Goal: Check status: Check status

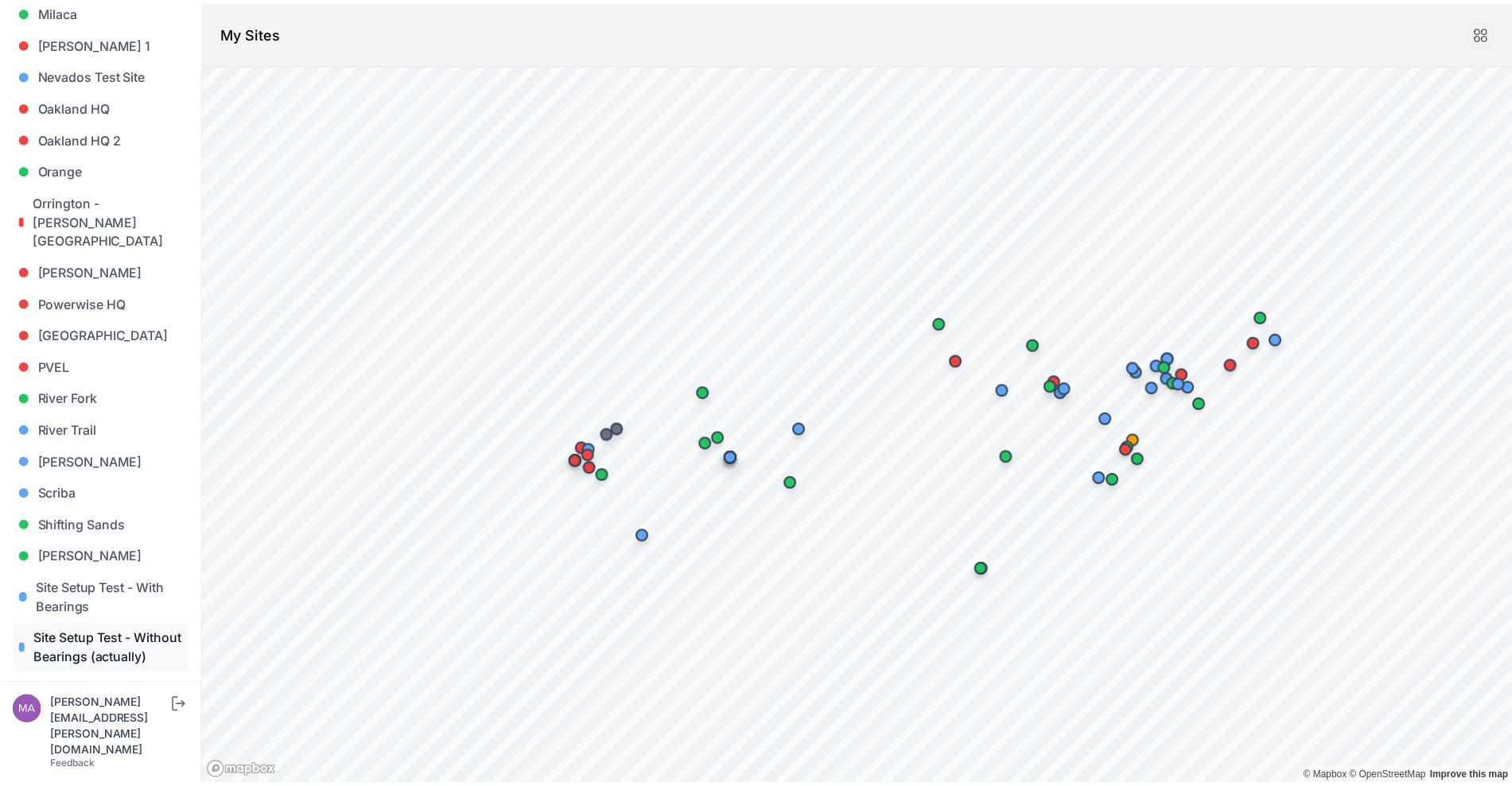
scroll to position [1193, 0]
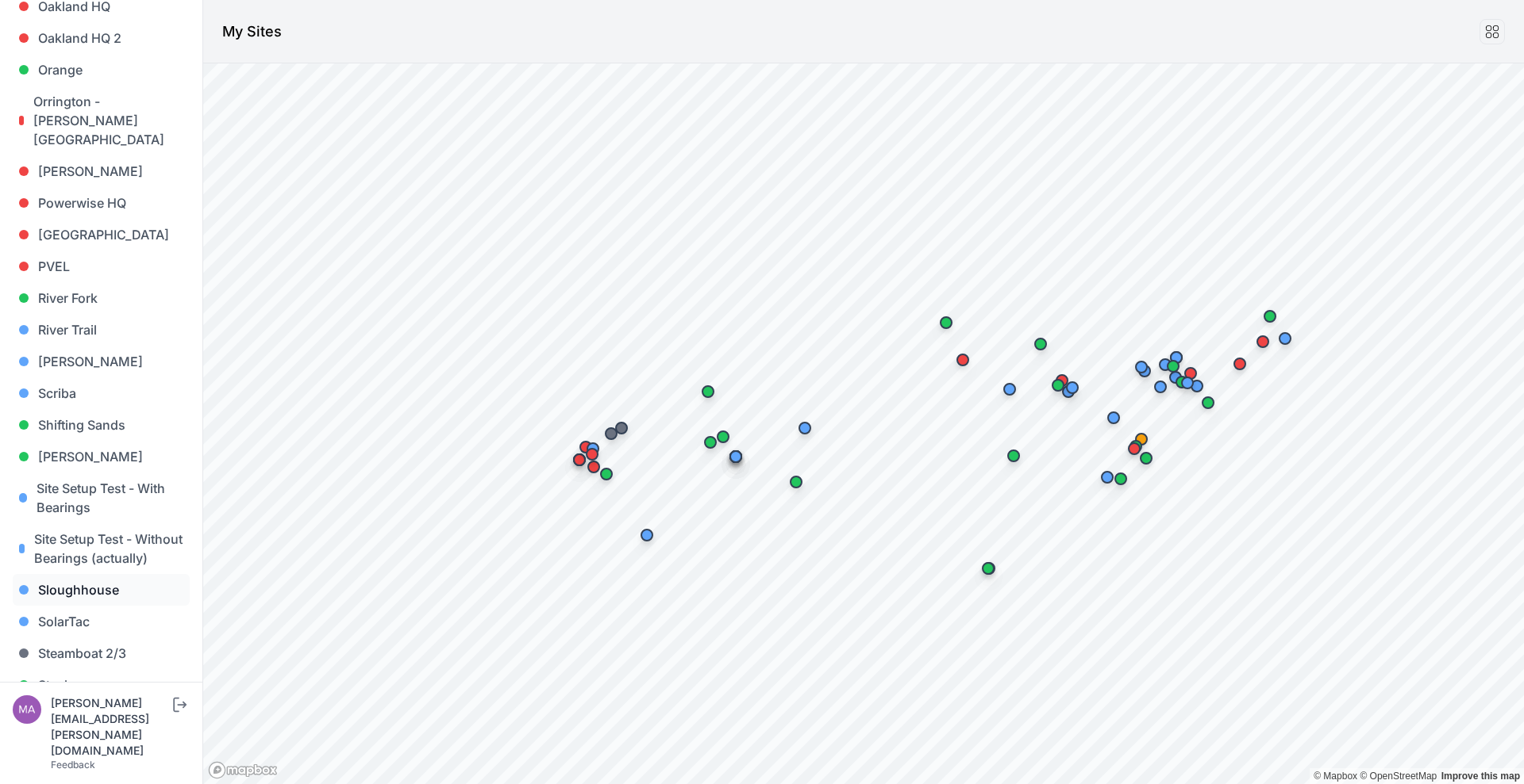
click at [130, 574] on link "Sloughhouse" at bounding box center [101, 589] width 177 height 31
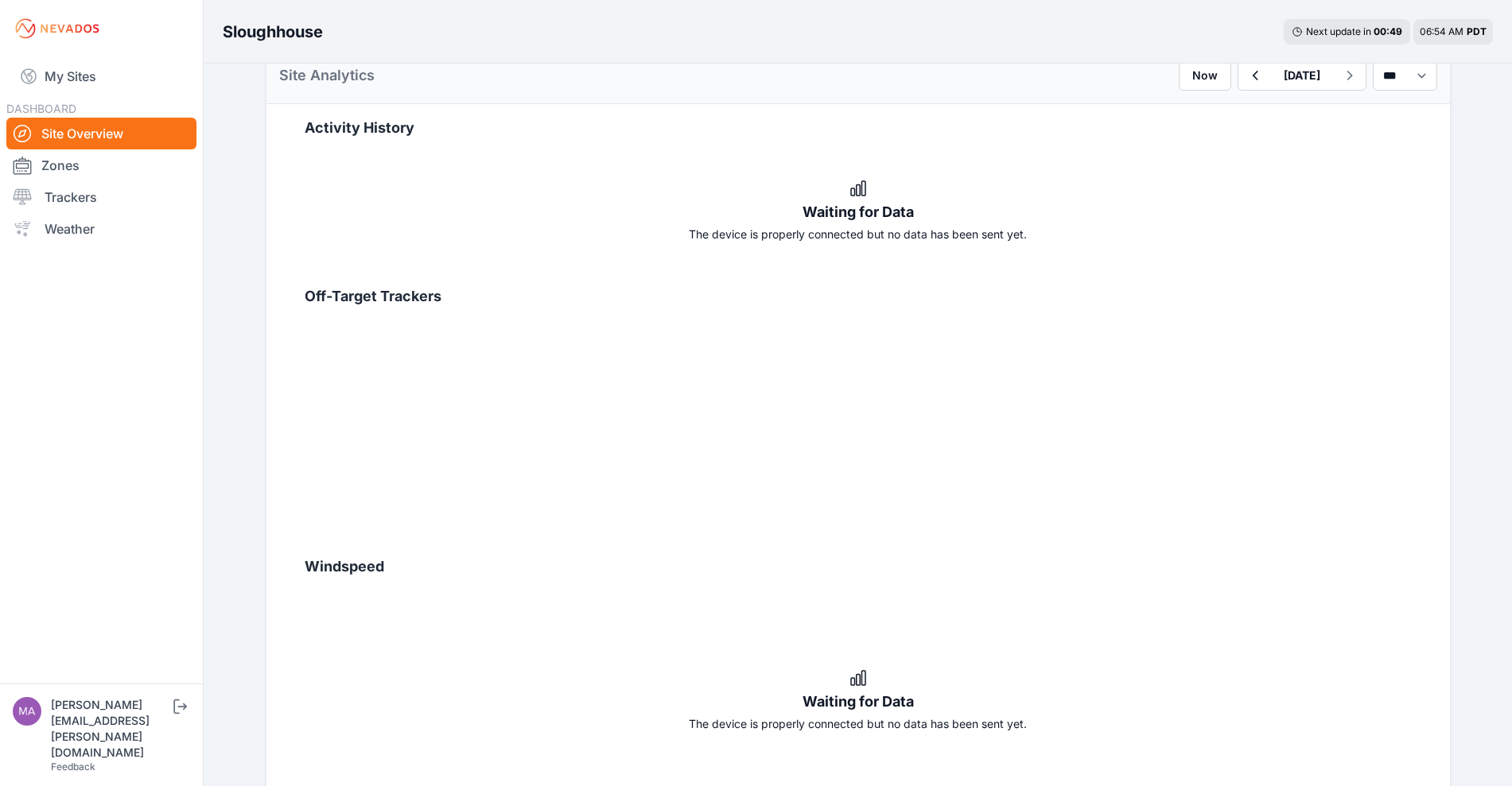
scroll to position [376, 0]
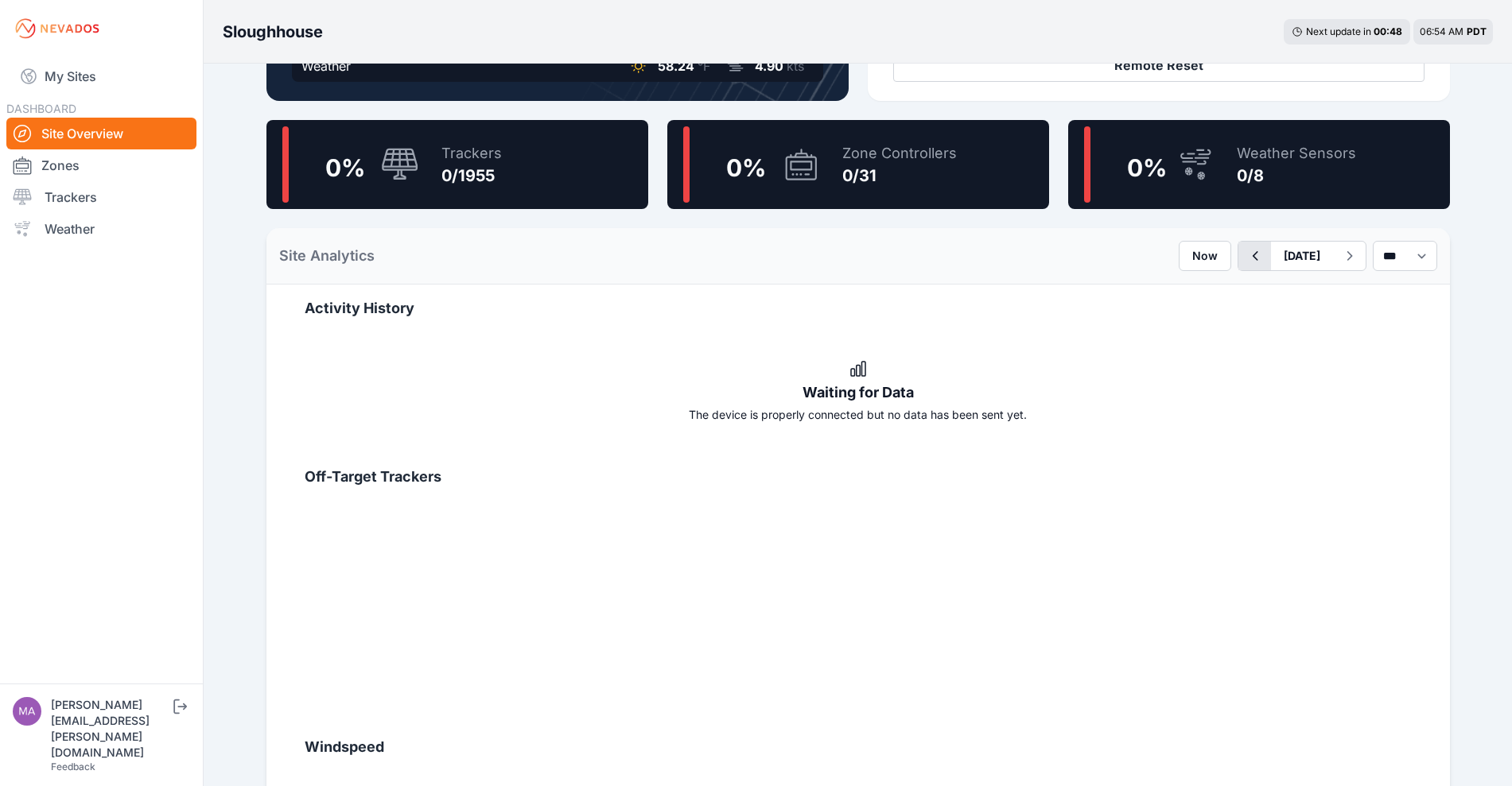
click at [1245, 252] on icon "button" at bounding box center [1255, 256] width 20 height 19
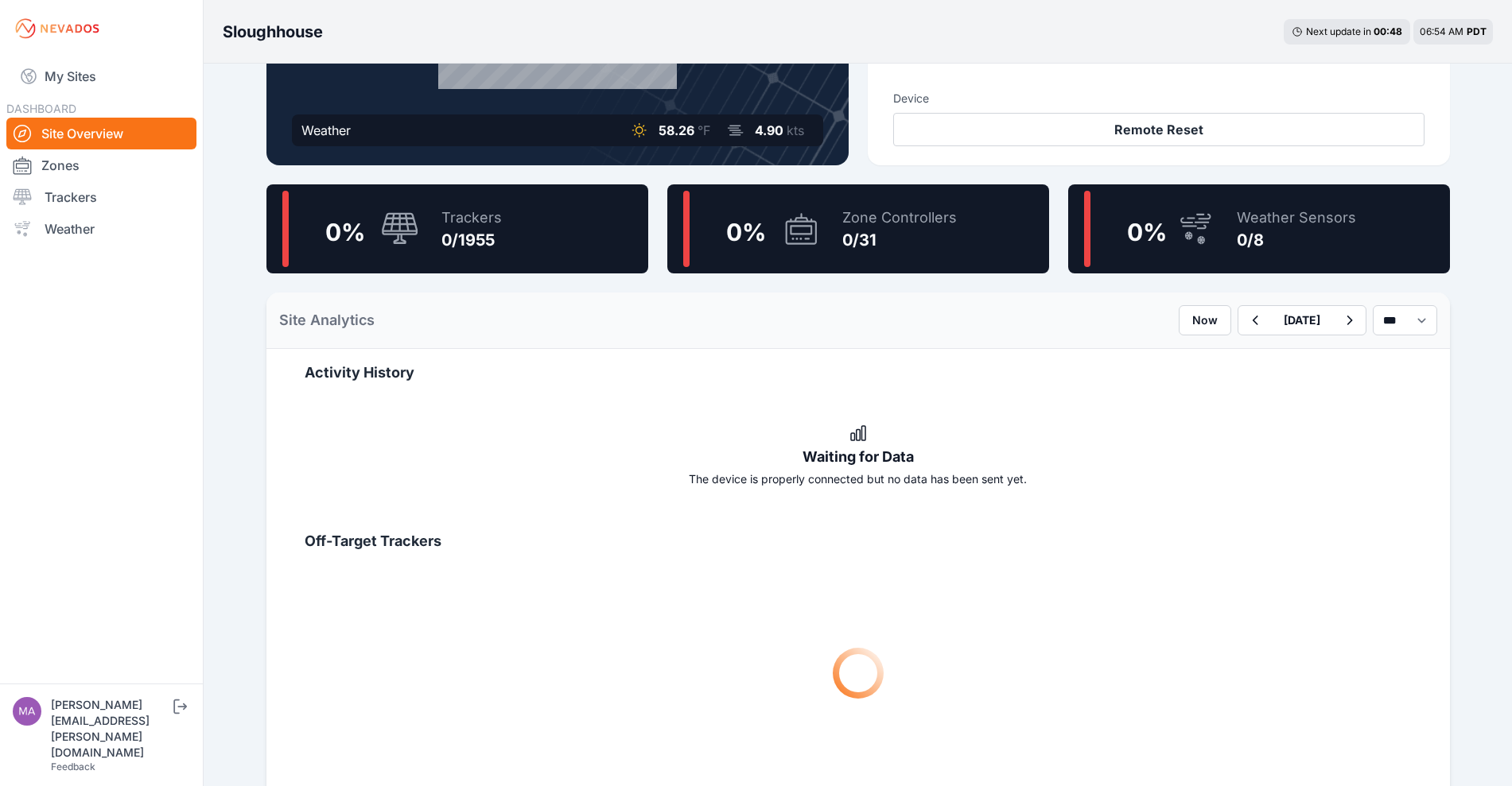
scroll to position [497, 0]
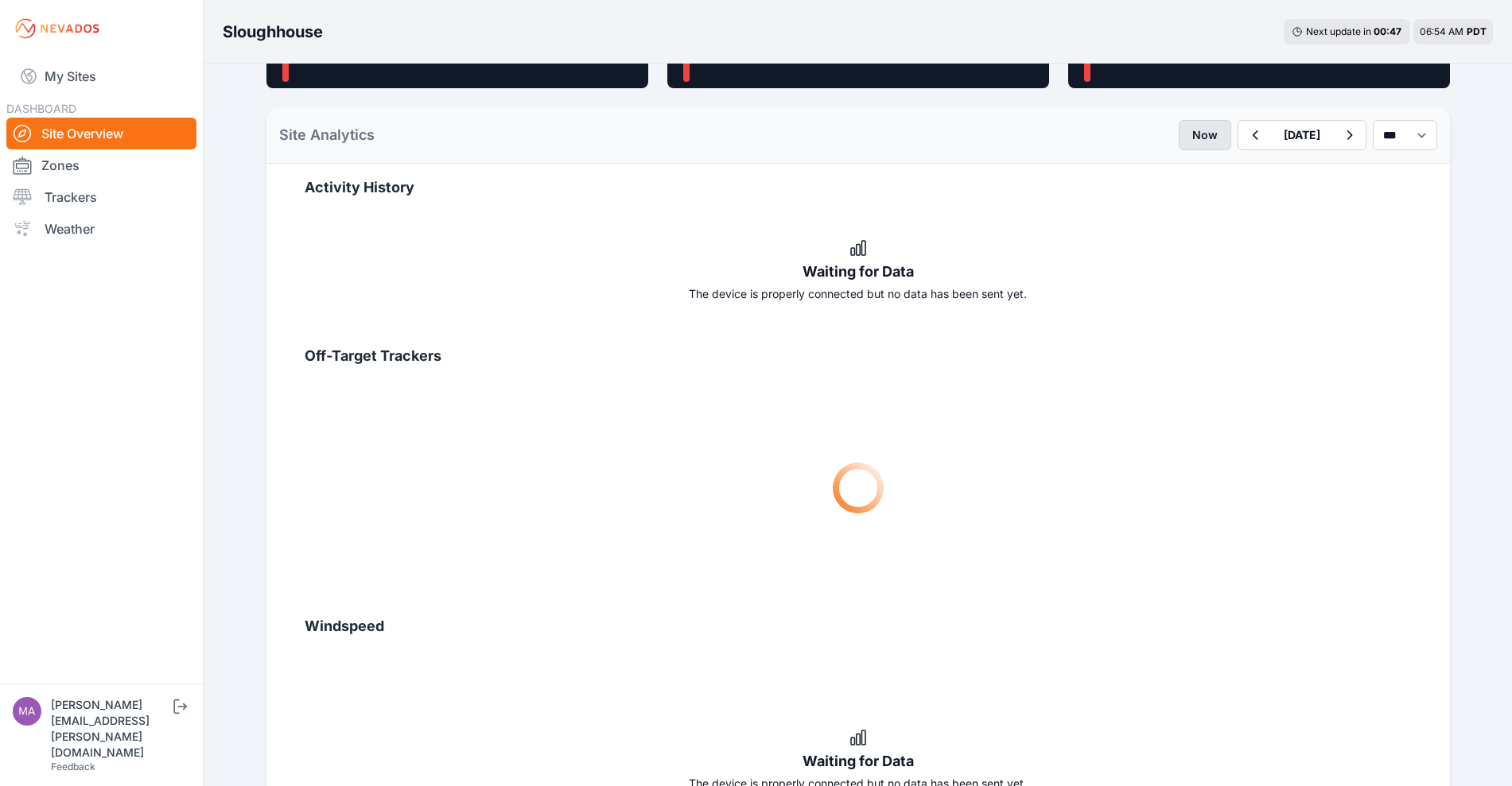
click at [1179, 128] on button "Now" at bounding box center [1205, 135] width 53 height 30
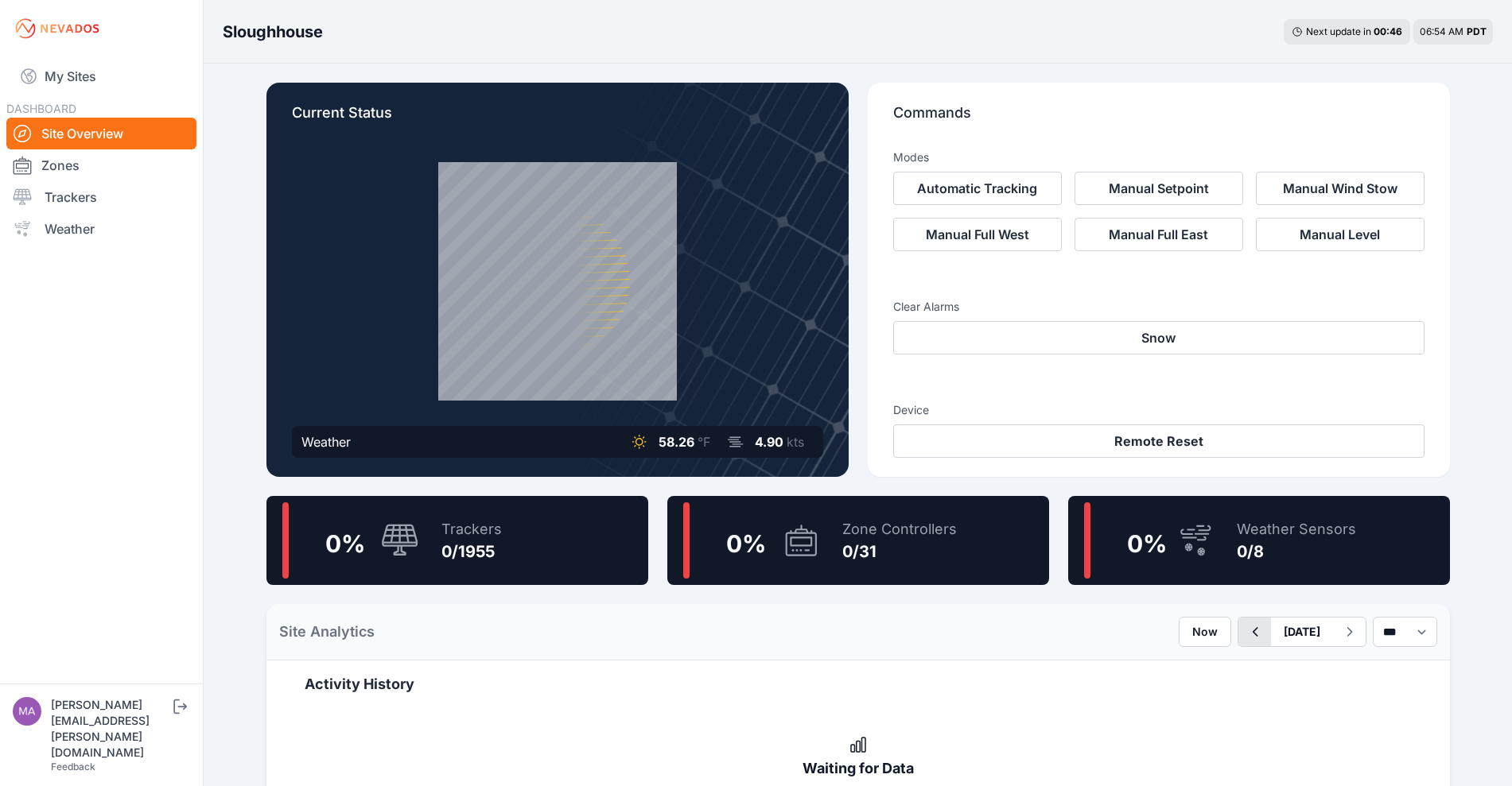
click at [1245, 634] on icon "button" at bounding box center [1255, 631] width 20 height 19
click at [1245, 630] on icon "button" at bounding box center [1255, 631] width 20 height 19
click at [1271, 637] on button "[DATE]" at bounding box center [1301, 631] width 62 height 28
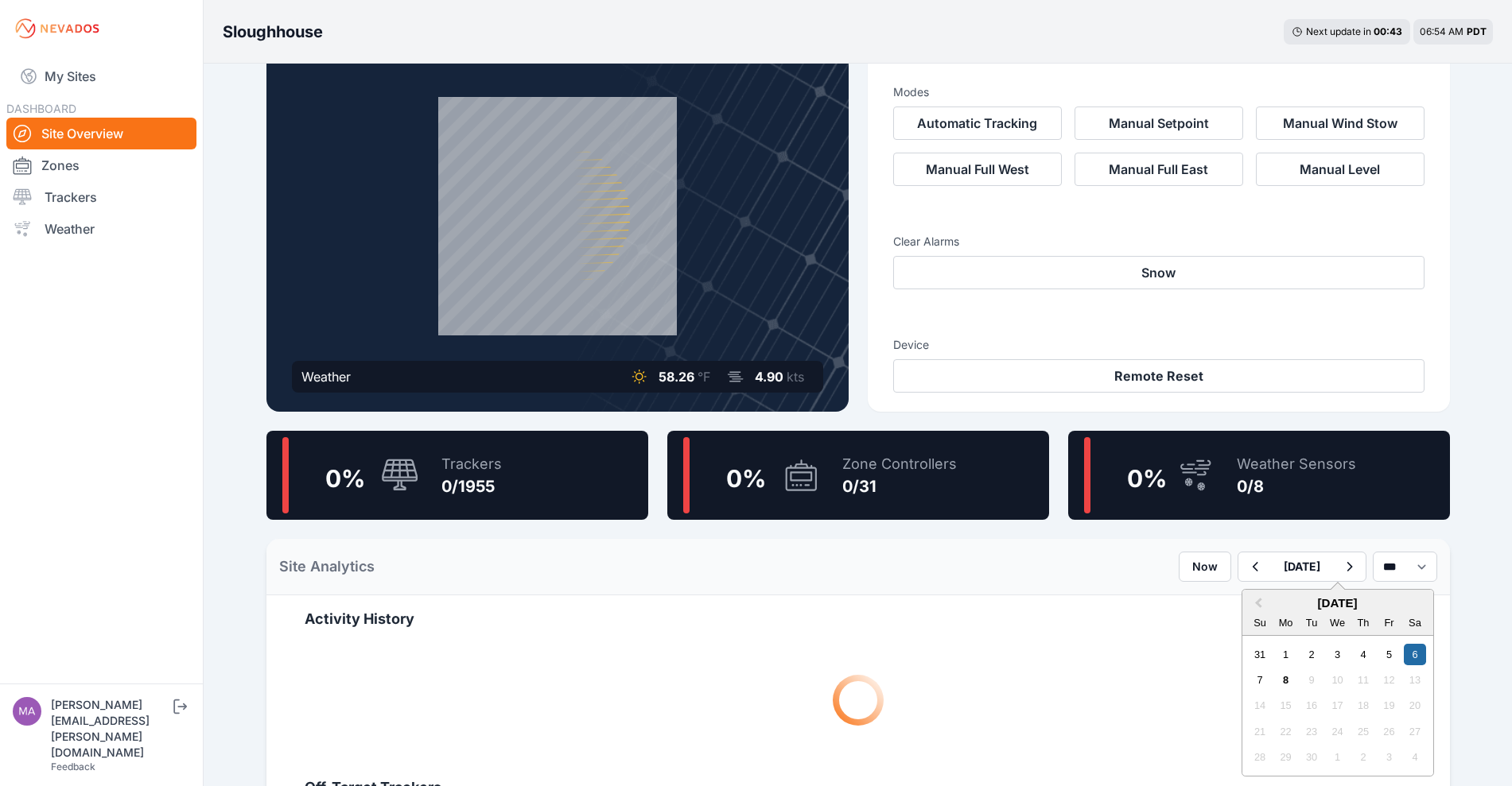
scroll to position [99, 0]
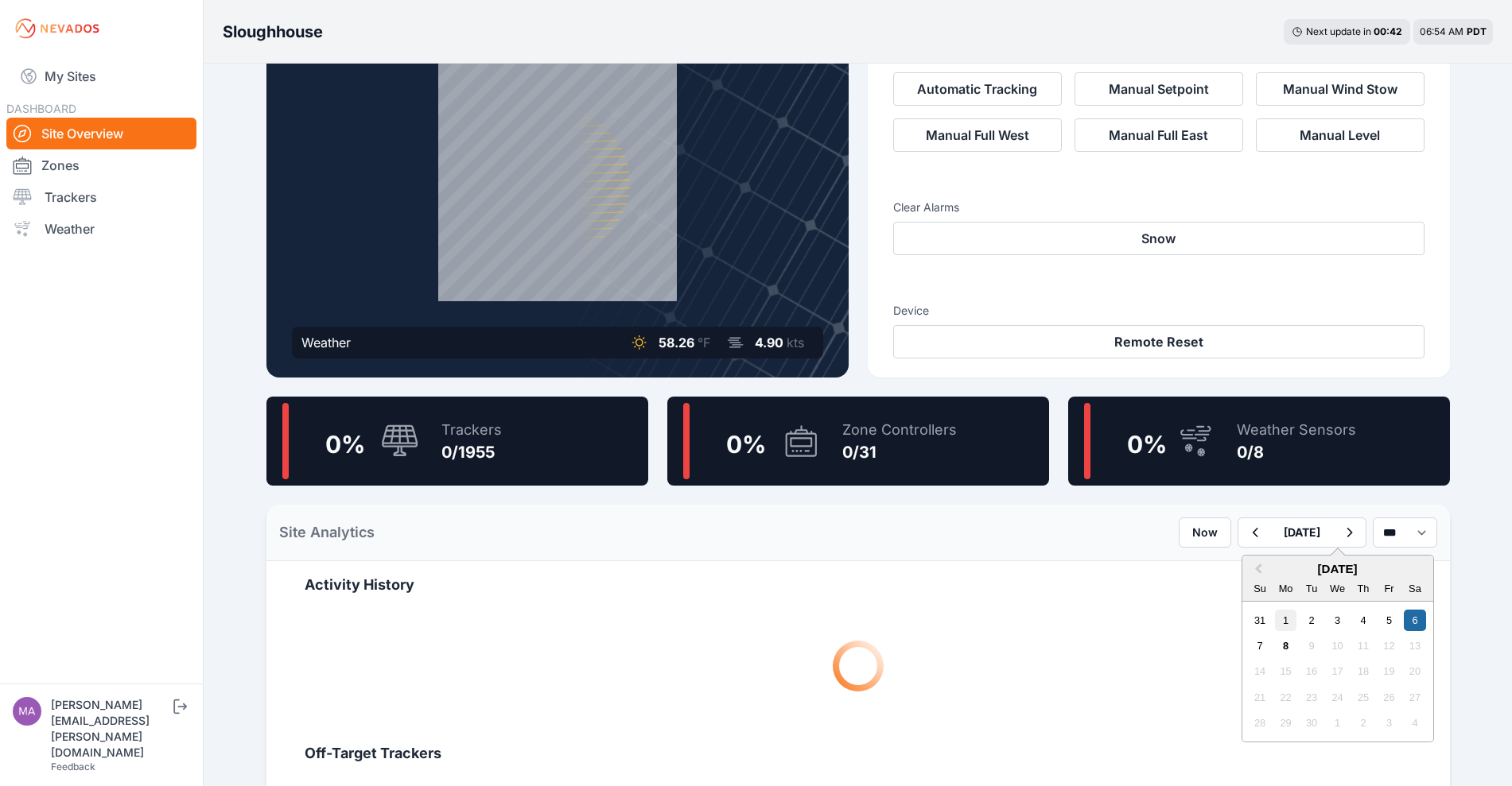
click at [1276, 611] on div "1" at bounding box center [1286, 620] width 22 height 22
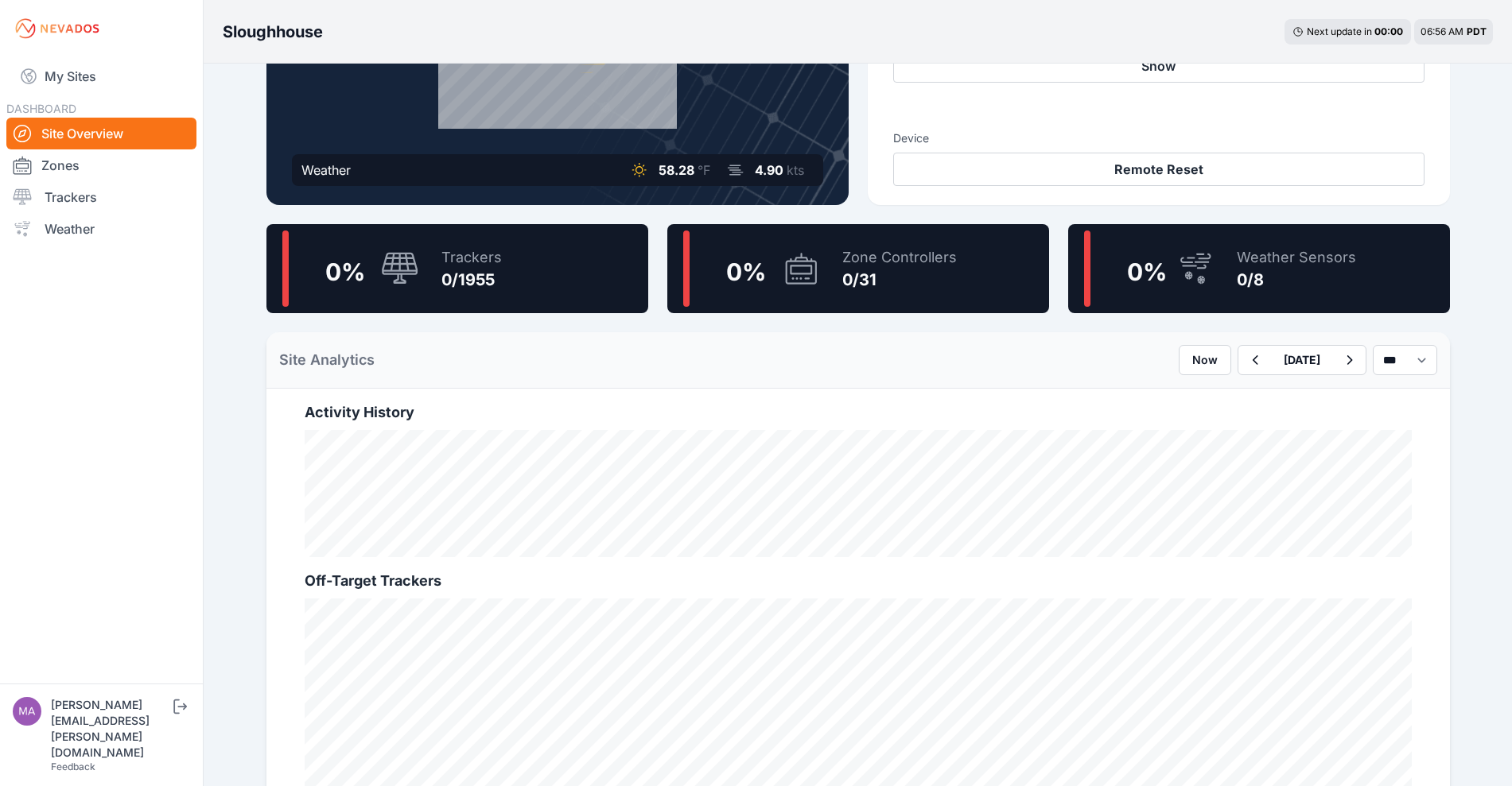
scroll to position [398, 0]
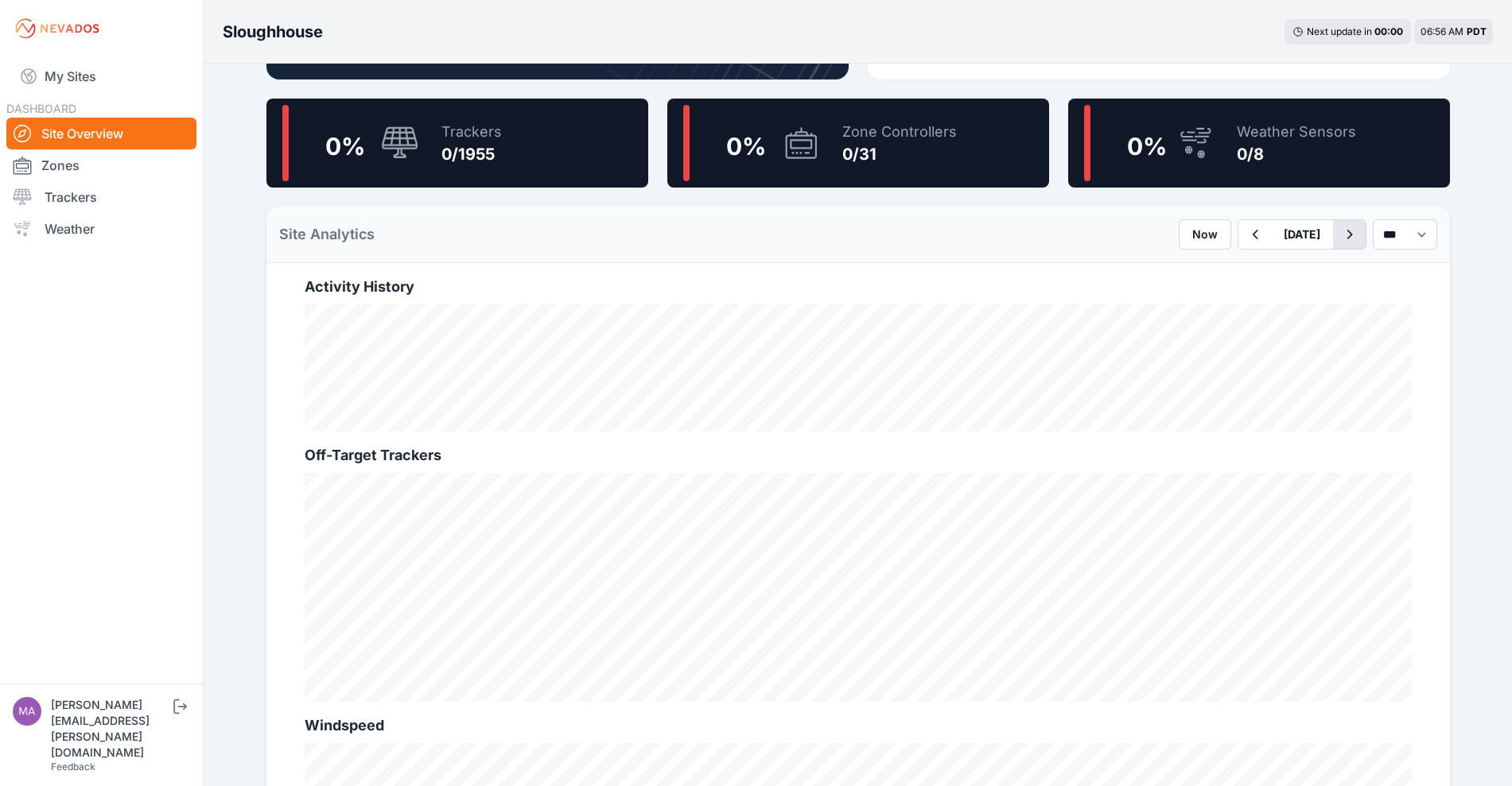
click at [1341, 229] on icon "button" at bounding box center [1349, 234] width 20 height 19
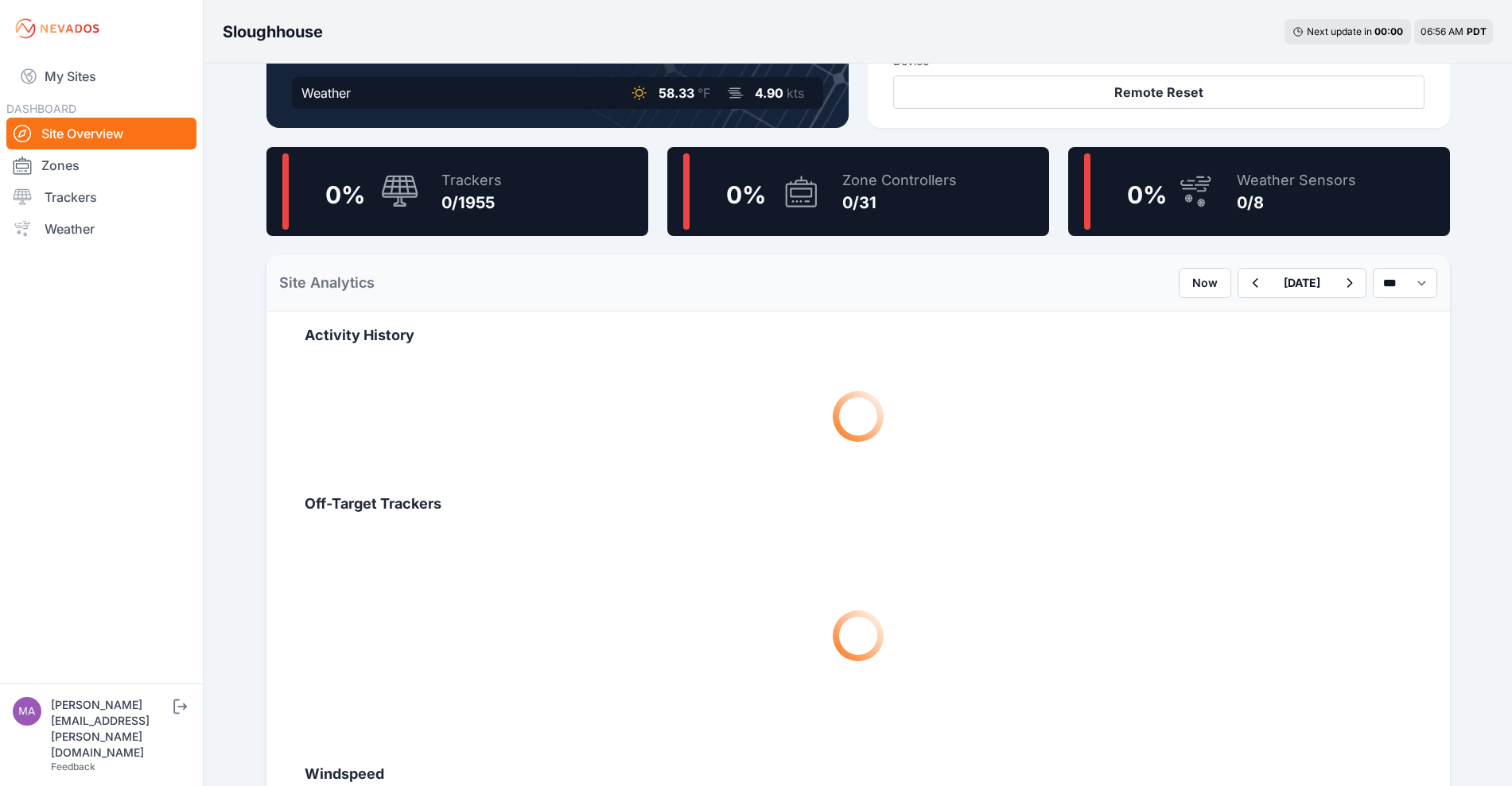
scroll to position [398, 0]
